Goal: Task Accomplishment & Management: Use online tool/utility

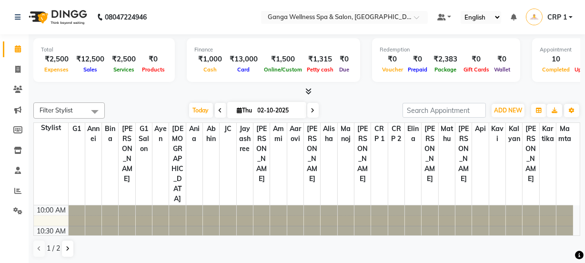
scroll to position [0, 59]
click at [223, 24] on nav "08047224946 Select Location × Ganga Wellness Spa & Salon, Crp Square Default Pa…" at bounding box center [292, 17] width 585 height 34
drag, startPoint x: 20, startPoint y: 52, endPoint x: 203, endPoint y: 176, distance: 220.8
click at [203, 205] on div at bounding box center [211, 225] width 16 height 41
click at [17, 64] on span at bounding box center [18, 69] width 17 height 11
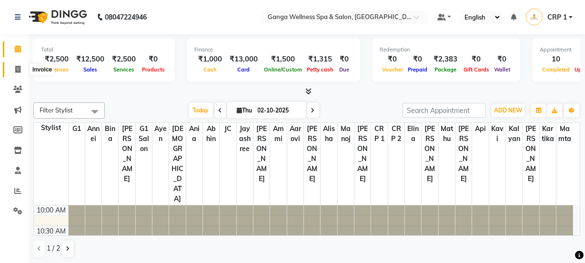
select select "service"
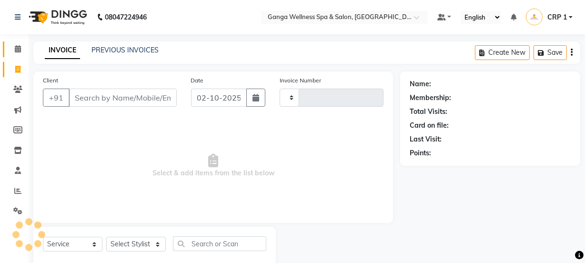
type input "2720"
select select "715"
click at [22, 50] on span at bounding box center [18, 49] width 17 height 11
